Goal: Task Accomplishment & Management: Manage account settings

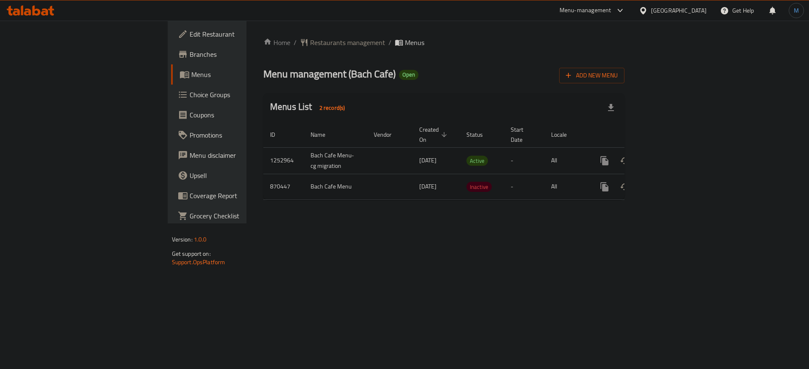
click at [624, 67] on div "Add New Menu" at bounding box center [591, 73] width 65 height 19
click at [617, 75] on span "Add New Menu" at bounding box center [592, 75] width 52 height 11
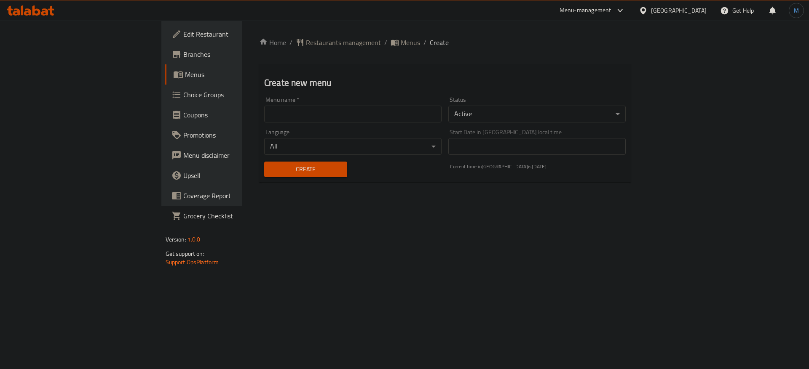
click at [519, 106] on body "​ Menu-management [GEOGRAPHIC_DATA] Get Help M Edit Restaurant Branches Menus C…" at bounding box center [404, 195] width 809 height 349
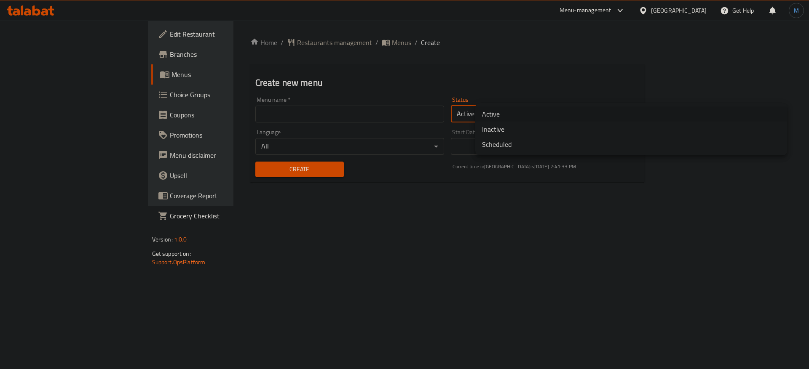
click at [515, 126] on li "Inactive" at bounding box center [631, 129] width 312 height 15
click at [274, 103] on div "Menu name   * Menu name *" at bounding box center [349, 110] width 190 height 26
click at [272, 115] on input "text" at bounding box center [349, 114] width 190 height 17
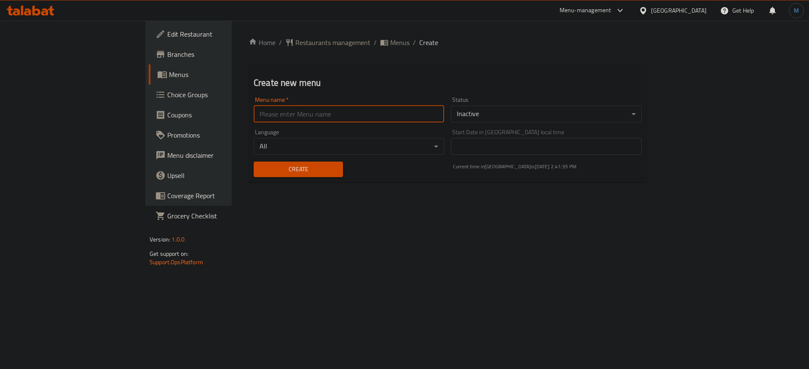
type input "1"
click at [262, 158] on div "Create" at bounding box center [297, 170] width 99 height 26
click at [264, 163] on button "Create" at bounding box center [298, 170] width 89 height 16
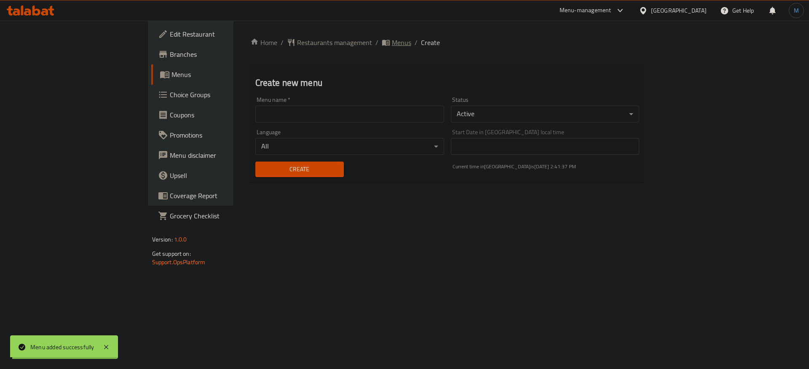
click at [392, 43] on span "Menus" at bounding box center [401, 42] width 19 height 10
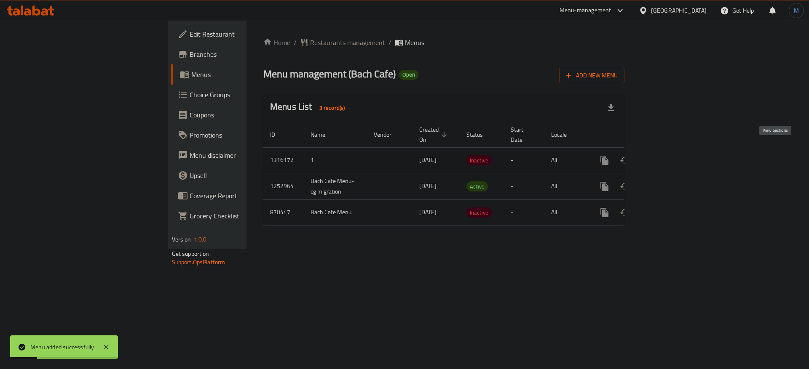
click at [670, 155] on icon "enhanced table" at bounding box center [665, 160] width 10 height 10
